Goal: Use online tool/utility

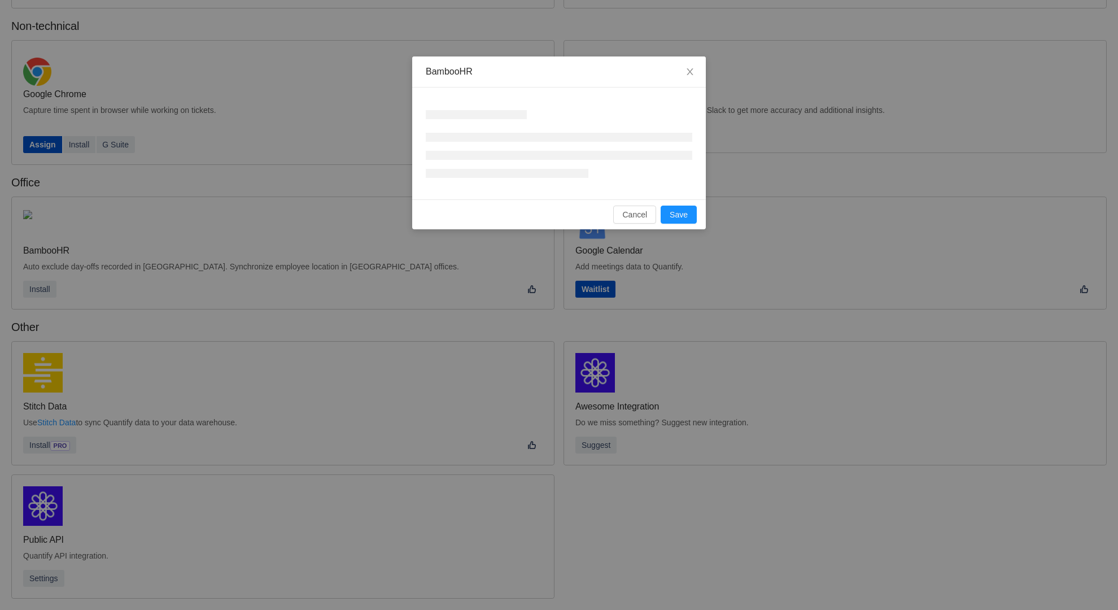
scroll to position [152, 0]
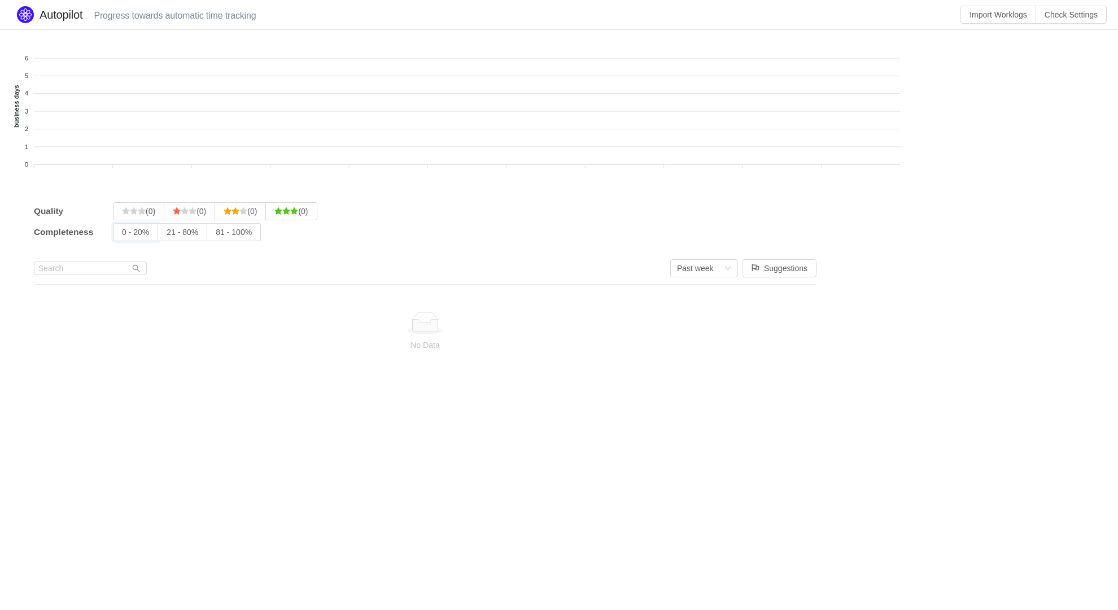
click at [122, 235] on input "0 - 20%" at bounding box center [122, 235] width 0 height 0
